Goal: Task Accomplishment & Management: Use online tool/utility

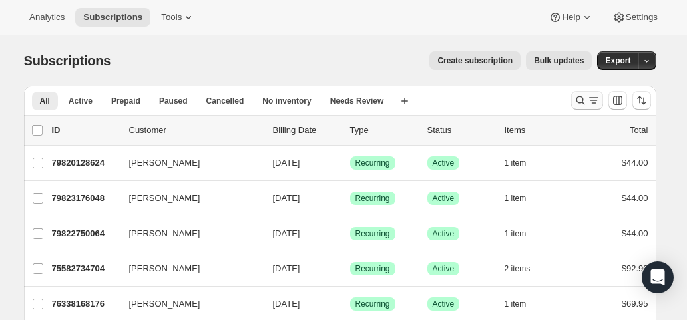
click at [587, 99] on icon "Search and filter results" at bounding box center [580, 100] width 13 height 13
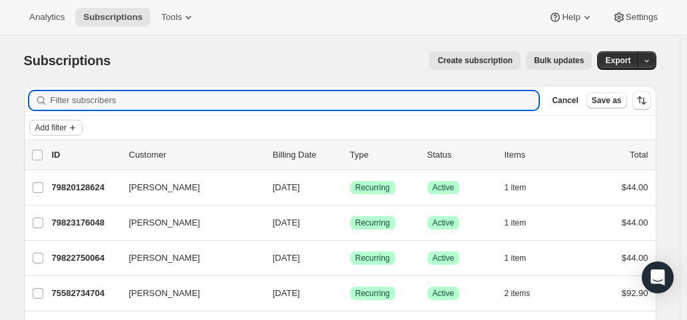
click at [76, 125] on icon "Add filter" at bounding box center [72, 128] width 11 height 11
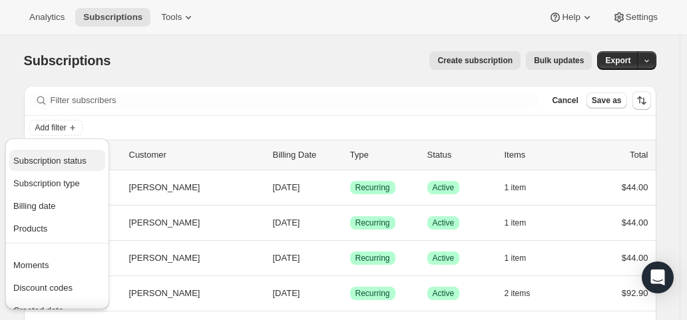
click at [71, 156] on span "Subscription status" at bounding box center [49, 161] width 73 height 10
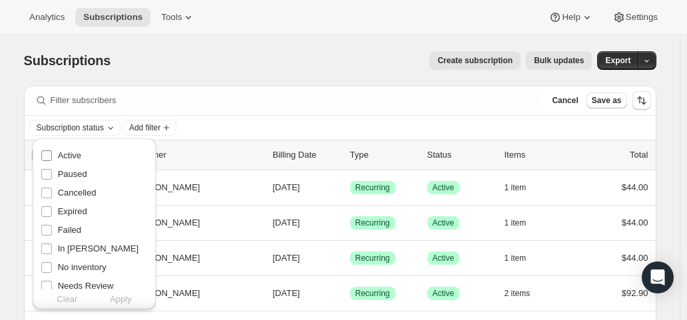
click at [71, 156] on span "Active" at bounding box center [69, 156] width 23 height 10
click at [52, 156] on input "Active" at bounding box center [46, 156] width 11 height 11
checkbox input "true"
click at [121, 302] on span "Apply" at bounding box center [121, 299] width 22 height 13
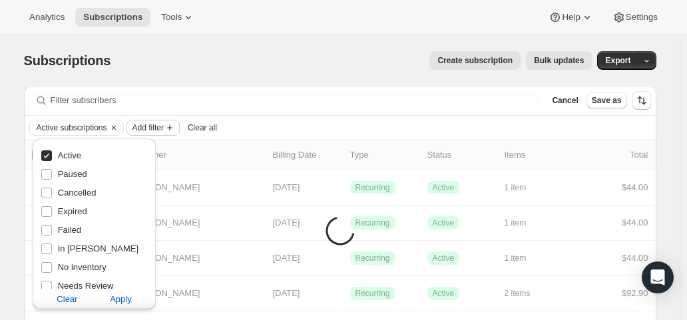
click at [145, 125] on span "Add filter" at bounding box center [148, 128] width 31 height 11
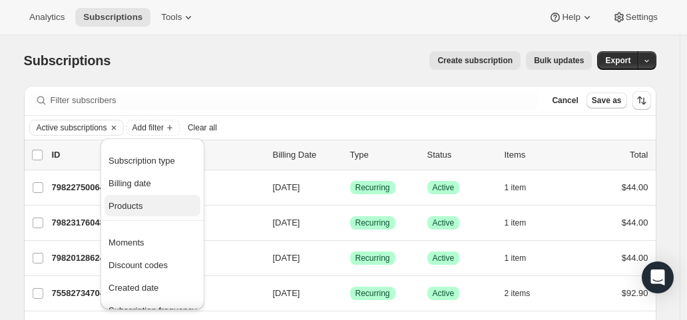
click at [131, 204] on span "Products" at bounding box center [126, 206] width 34 height 10
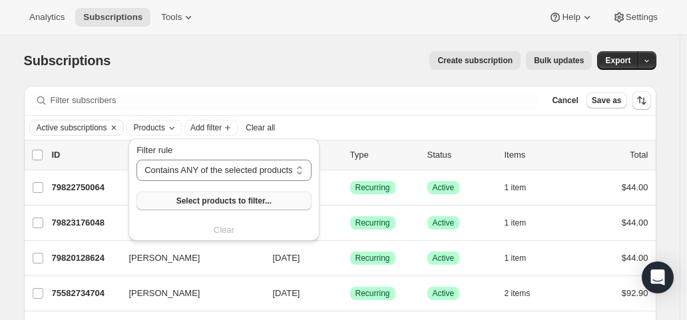
click at [194, 198] on span "Select products to filter..." at bounding box center [223, 201] width 95 height 11
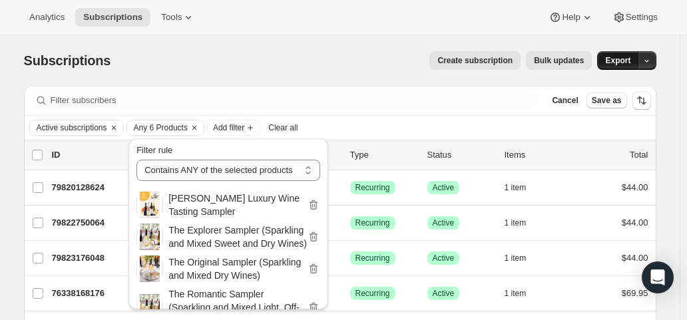
click at [631, 63] on span "Export" at bounding box center [617, 60] width 25 height 11
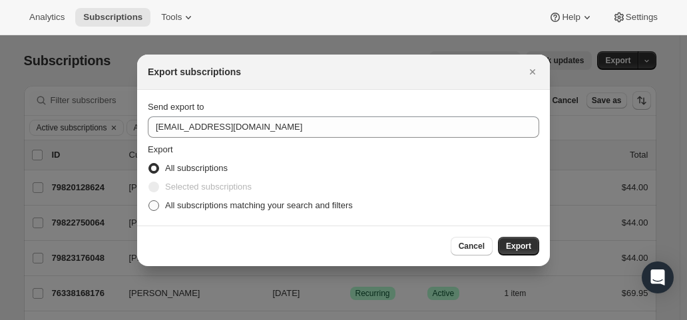
click at [195, 207] on span "All subscriptions matching your search and filters" at bounding box center [259, 205] width 188 height 10
click at [149, 201] on input "All subscriptions matching your search and filters" at bounding box center [149, 200] width 1 height 1
radio input "true"
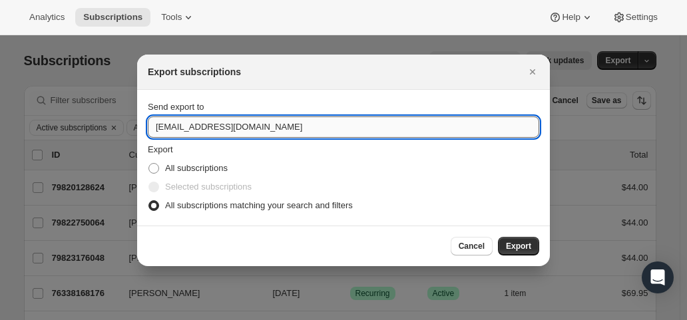
drag, startPoint x: 173, startPoint y: 125, endPoint x: 151, endPoint y: 126, distance: 22.0
click at [151, 126] on input "hello@wineshopathome.com" at bounding box center [344, 127] width 392 height 21
type input "mfletcher@wineshopathome.com"
click at [340, 231] on div "Cancel Export" at bounding box center [343, 246] width 413 height 41
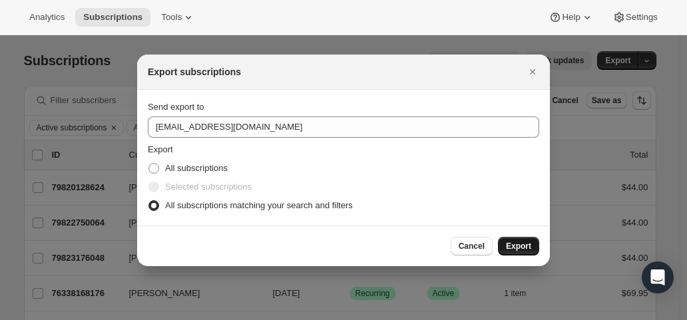
click at [513, 248] on span "Export" at bounding box center [518, 246] width 25 height 11
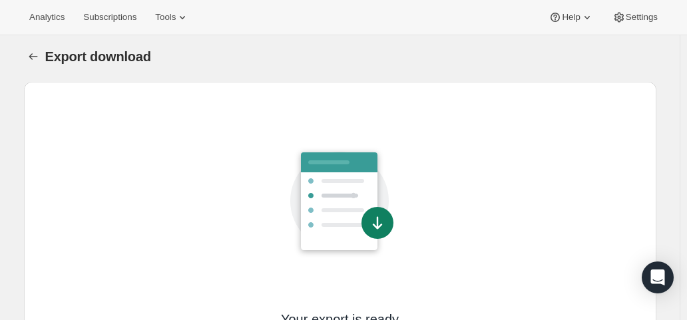
scroll to position [113, 0]
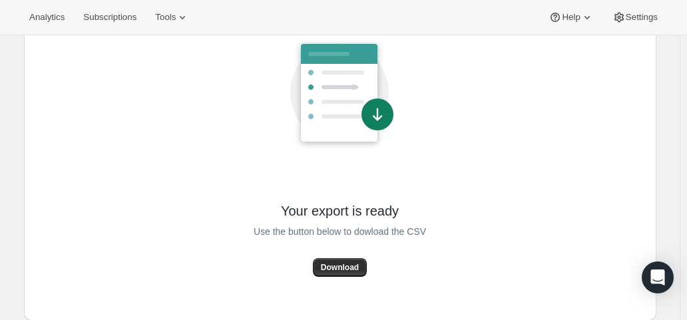
click at [344, 268] on span "Download" at bounding box center [340, 267] width 38 height 11
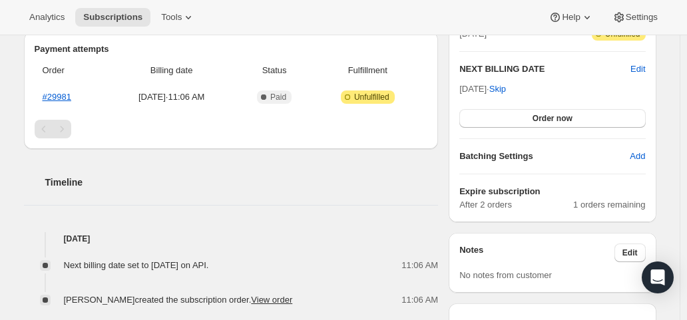
scroll to position [333, 0]
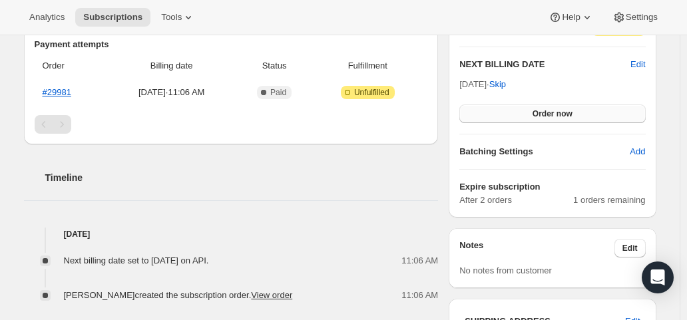
click at [509, 113] on button "Order now" at bounding box center [553, 114] width 186 height 19
click at [509, 113] on button "Click to confirm" at bounding box center [553, 114] width 186 height 19
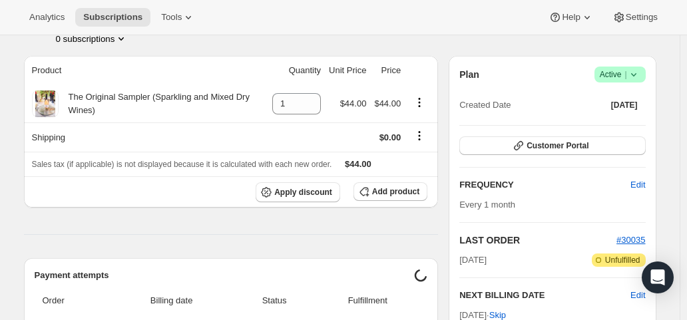
scroll to position [266, 0]
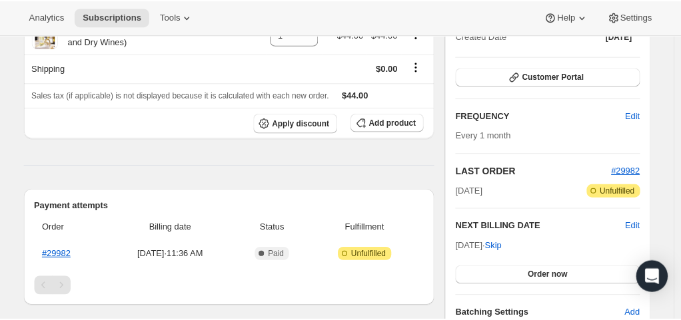
scroll to position [200, 0]
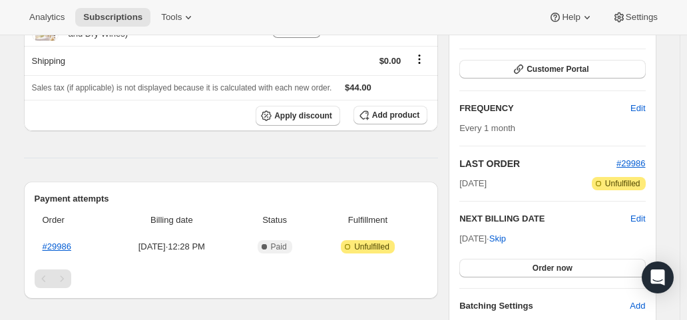
scroll to position [200, 0]
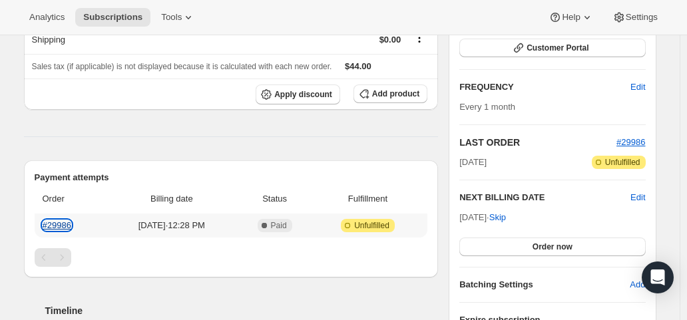
click at [64, 223] on link "#29986" at bounding box center [57, 225] width 29 height 10
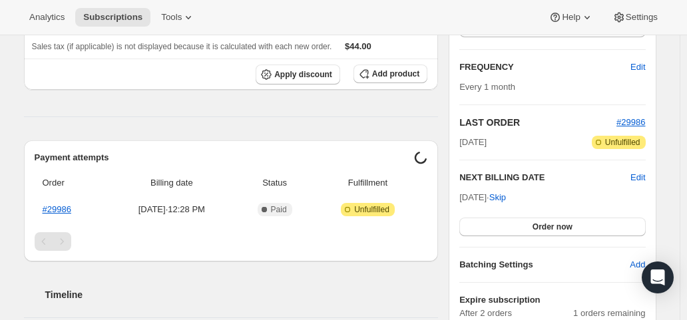
scroll to position [333, 0]
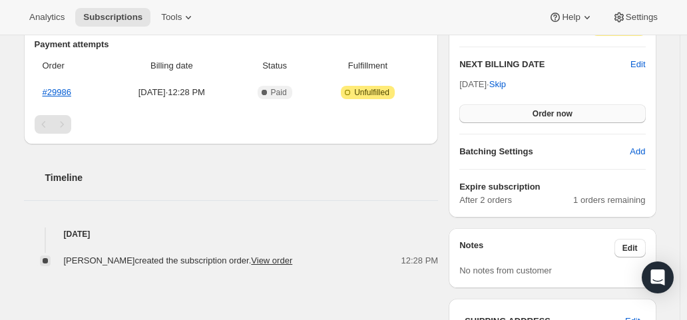
click at [504, 106] on button "Order now" at bounding box center [553, 114] width 186 height 19
click at [504, 106] on button "Click to confirm" at bounding box center [553, 114] width 186 height 19
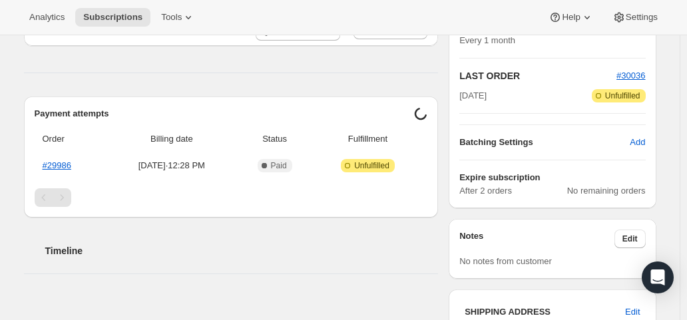
scroll to position [266, 0]
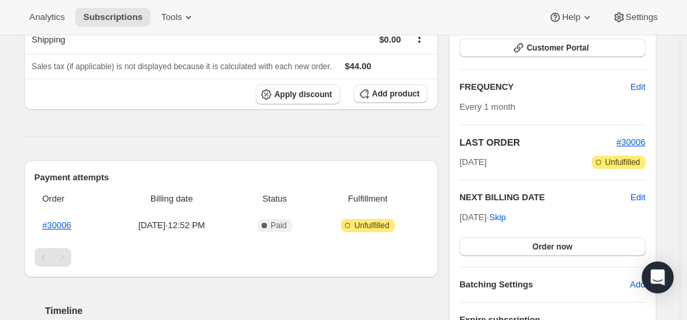
scroll to position [266, 0]
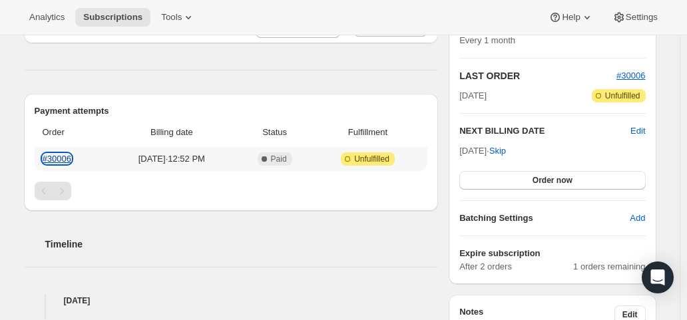
click at [65, 161] on link "#30006" at bounding box center [57, 159] width 29 height 10
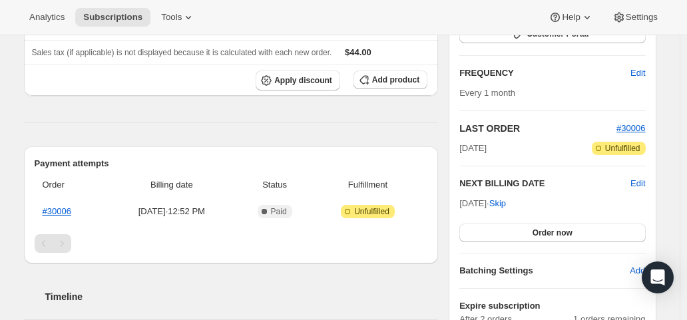
scroll to position [266, 0]
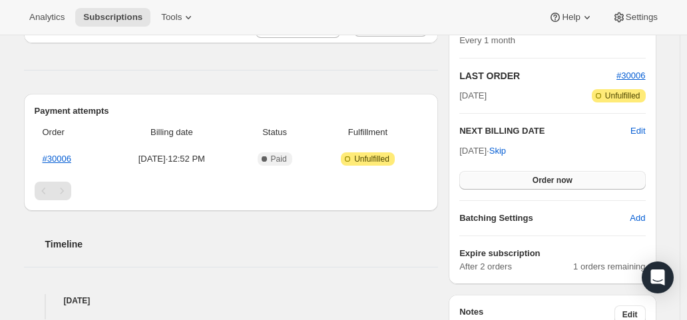
click at [517, 179] on button "Order now" at bounding box center [553, 180] width 186 height 19
click at [517, 179] on button "Click to confirm" at bounding box center [553, 180] width 186 height 19
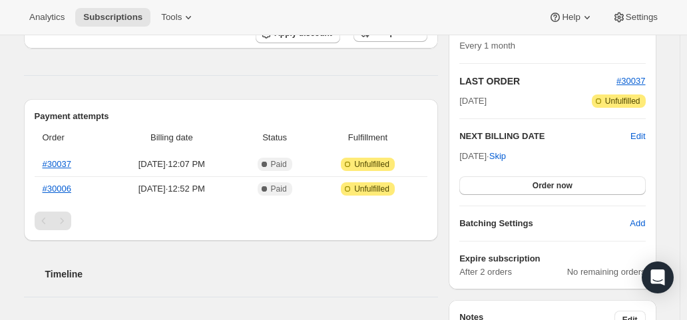
scroll to position [266, 0]
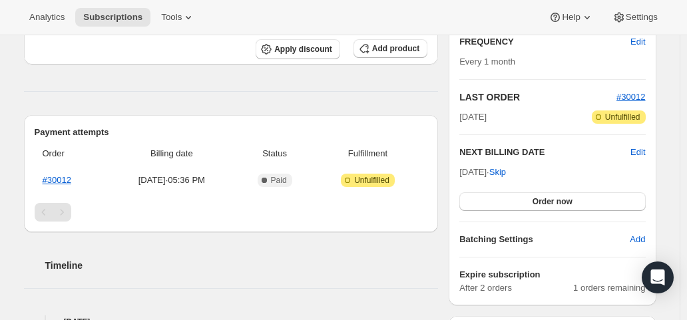
scroll to position [266, 0]
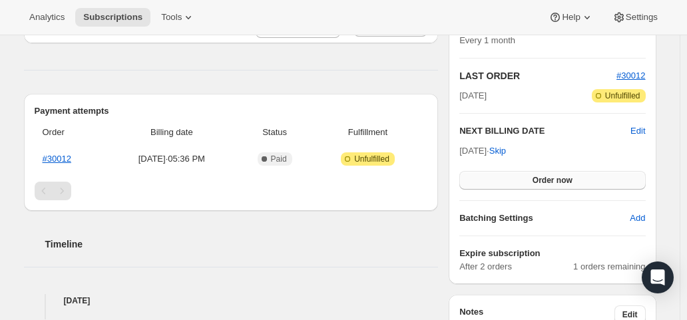
click at [543, 182] on span "Order now" at bounding box center [553, 180] width 40 height 11
click at [543, 182] on span "Click to confirm" at bounding box center [552, 180] width 61 height 11
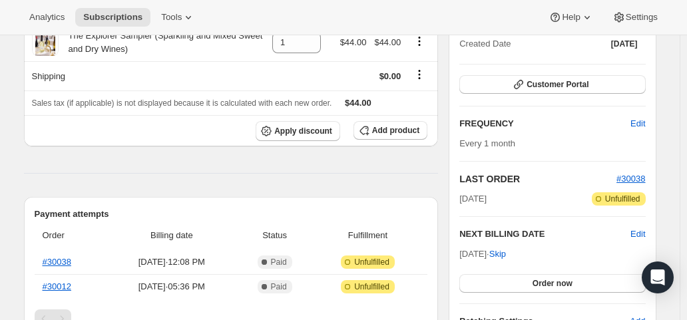
scroll to position [266, 0]
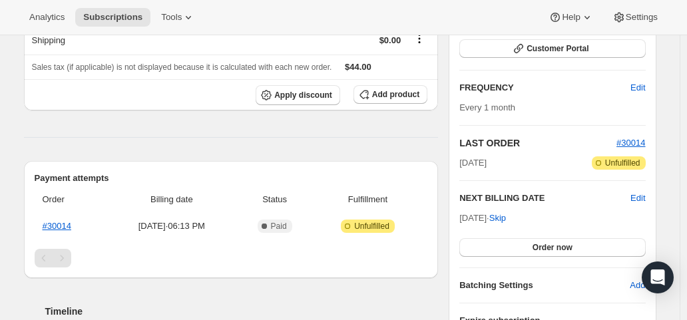
scroll to position [200, 0]
click at [532, 240] on button "Order now" at bounding box center [553, 247] width 186 height 19
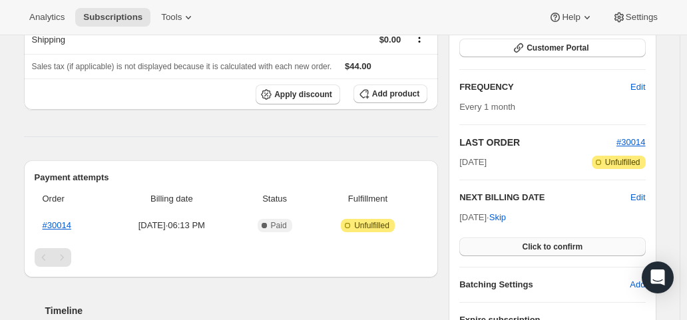
click at [532, 242] on span "Click to confirm" at bounding box center [552, 247] width 61 height 11
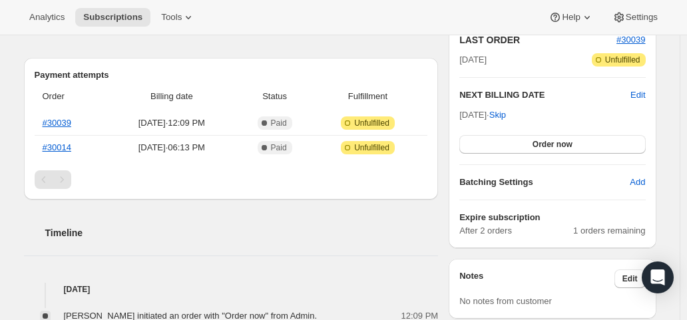
scroll to position [333, 0]
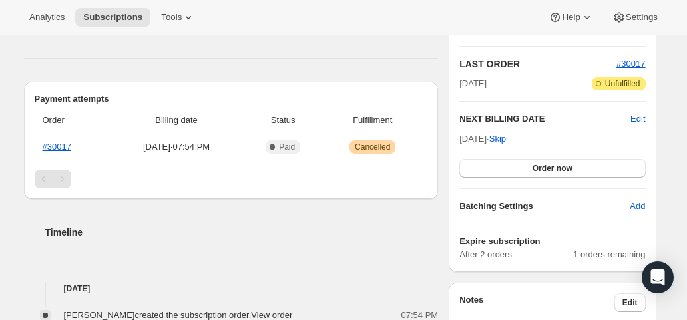
scroll to position [266, 0]
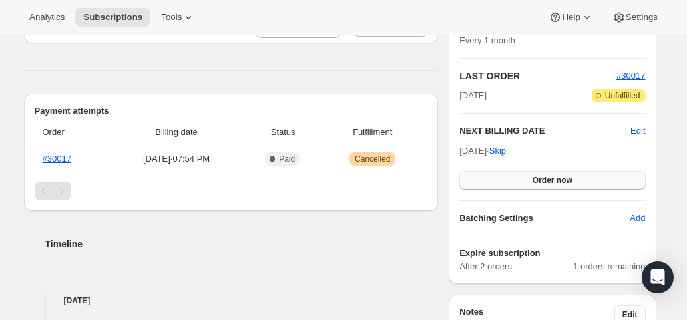
click at [545, 184] on span "Order now" at bounding box center [553, 180] width 40 height 11
click at [546, 184] on button "Click to confirm" at bounding box center [553, 180] width 186 height 19
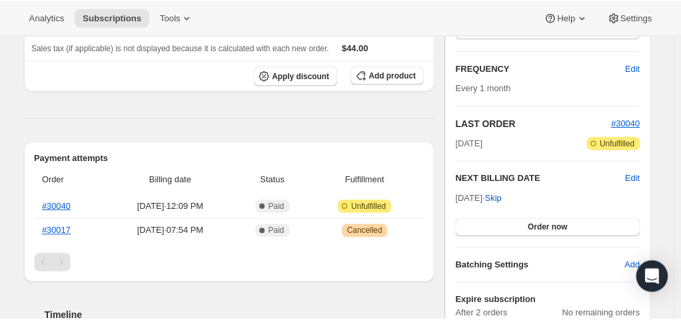
scroll to position [266, 0]
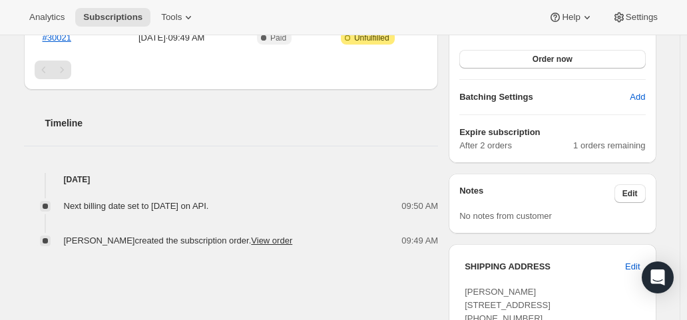
scroll to position [400, 0]
